Goal: Task Accomplishment & Management: Manage account settings

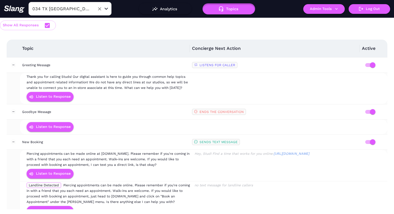
click at [100, 7] on icon "Clear" at bounding box center [100, 9] width 6 height 6
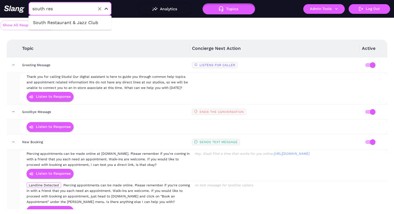
type input "south rest"
click at [94, 21] on li "South Restaurant & Jazz Club" at bounding box center [70, 23] width 83 height 10
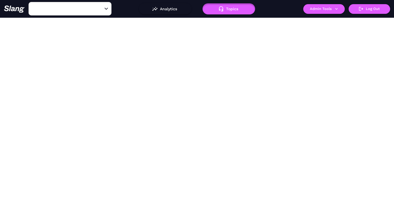
type input "South Restaurant & Jazz Club"
click at [324, 11] on button "Admin Tools" at bounding box center [324, 9] width 42 height 10
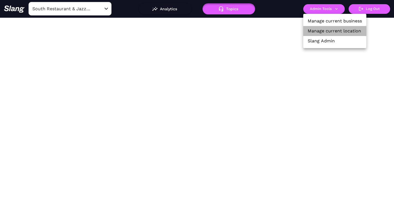
click at [325, 27] on li "Manage current location" at bounding box center [334, 31] width 63 height 10
click at [325, 30] on link "Manage current location" at bounding box center [334, 31] width 53 height 7
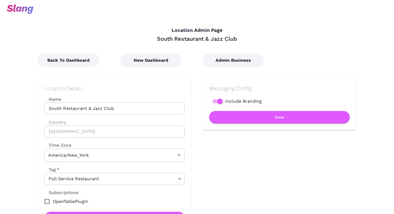
type input "Eastern Time"
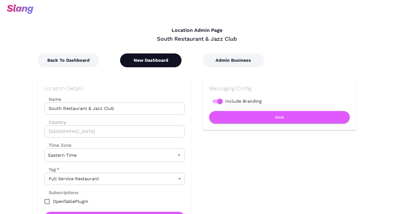
click at [171, 57] on button "New Dashboard" at bounding box center [150, 60] width 61 height 14
